Goal: Task Accomplishment & Management: Use online tool/utility

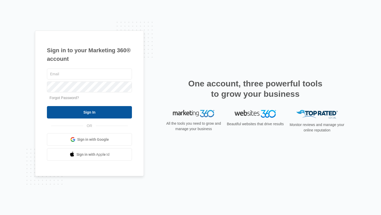
type input "[PERSON_NAME][EMAIL_ADDRESS][DOMAIN_NAME]"
click at [93, 109] on input "Sign In" at bounding box center [89, 112] width 85 height 12
